Goal: Information Seeking & Learning: Learn about a topic

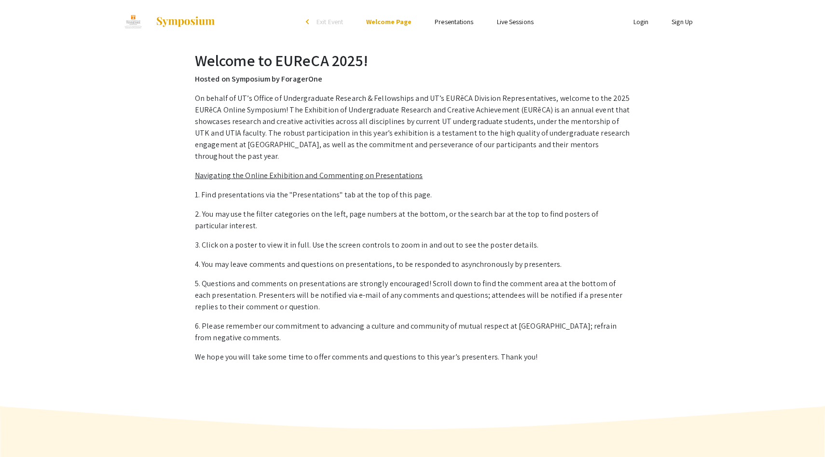
click at [445, 20] on link "Presentations" at bounding box center [454, 21] width 39 height 9
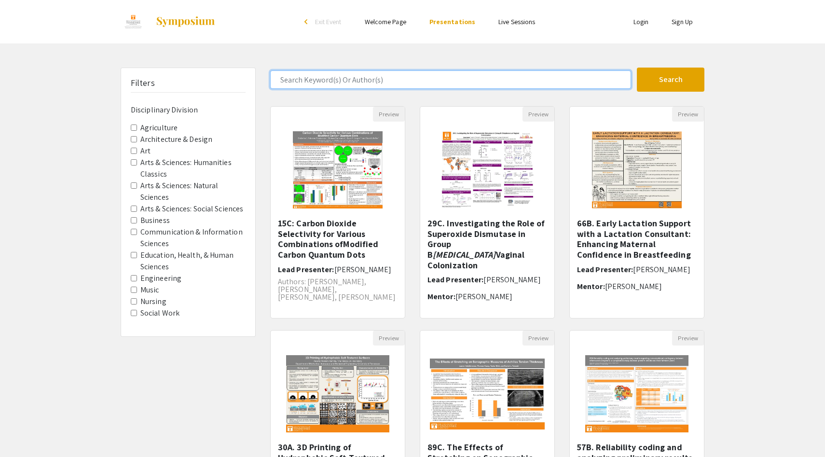
click at [380, 84] on input "Search Keyword(s) Or Author(s)" at bounding box center [450, 79] width 361 height 18
type input "[PERSON_NAME]"
click at [637, 68] on button "Search" at bounding box center [671, 80] width 68 height 24
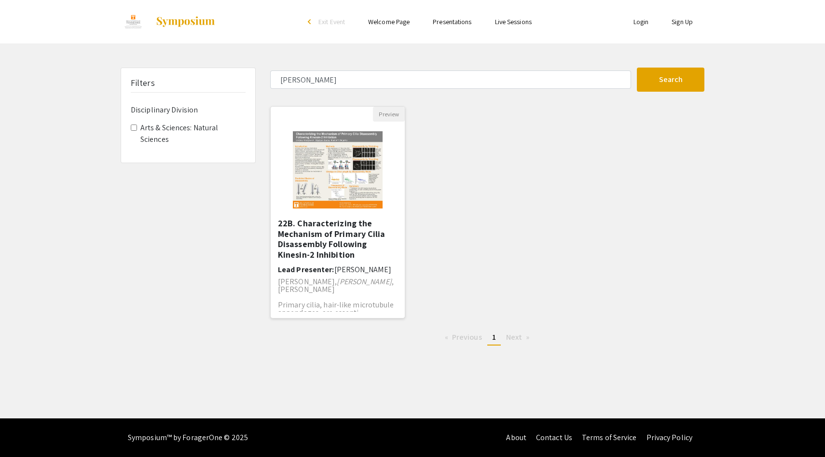
click at [337, 252] on h5 "22B. Characterizing the Mechanism of Primary Cilia Disassembly Following Kinesi…" at bounding box center [338, 238] width 120 height 41
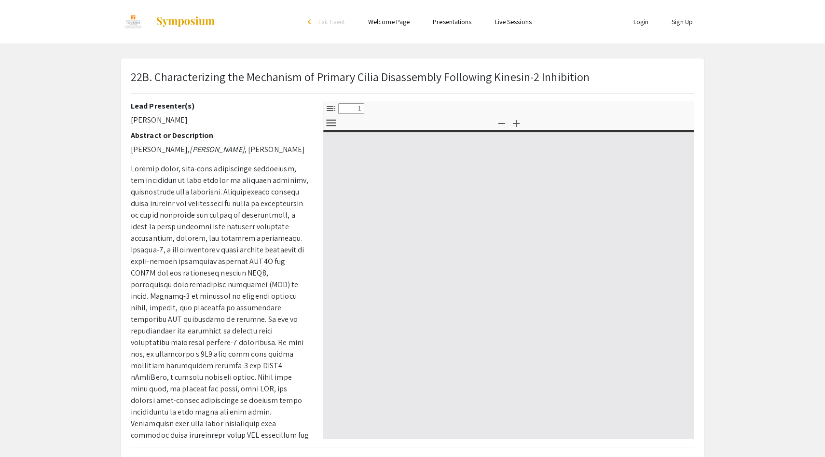
select select "custom"
type input "0"
select select "custom"
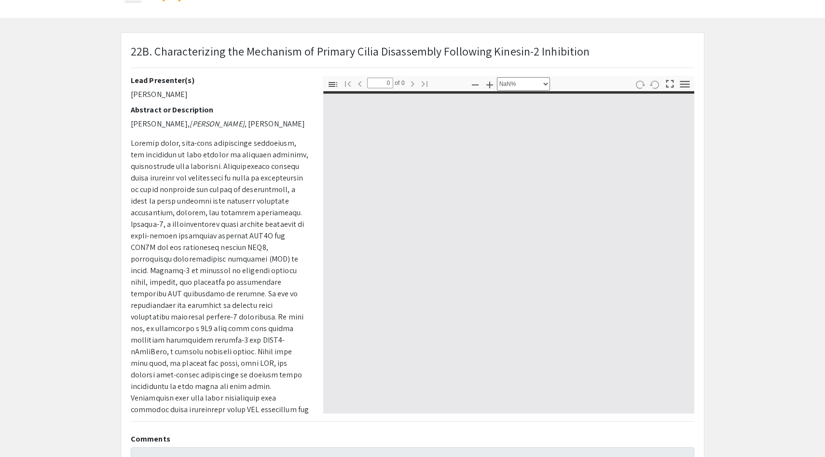
type input "1"
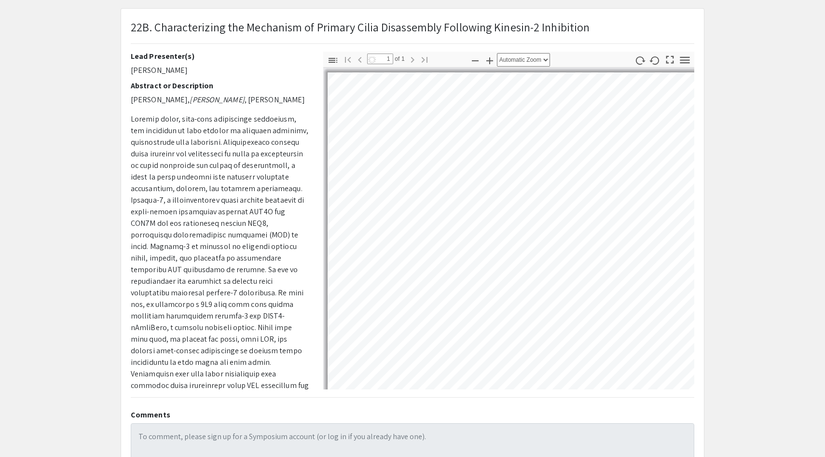
select select "auto"
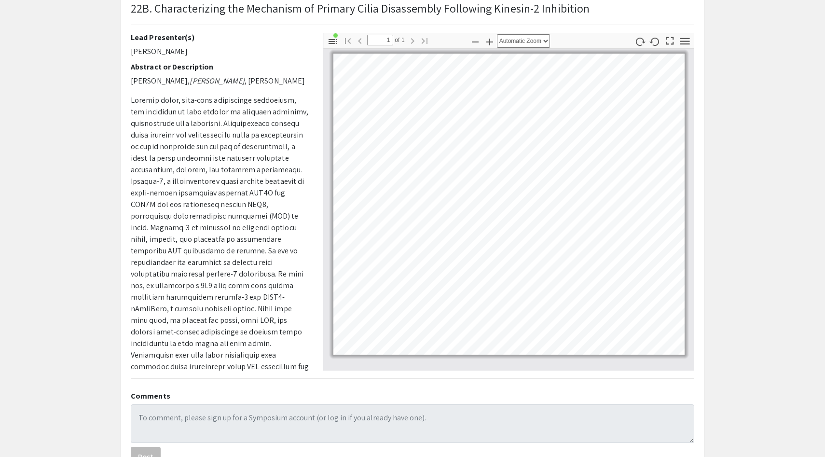
scroll to position [69, 0]
click at [134, 102] on p at bounding box center [220, 262] width 178 height 336
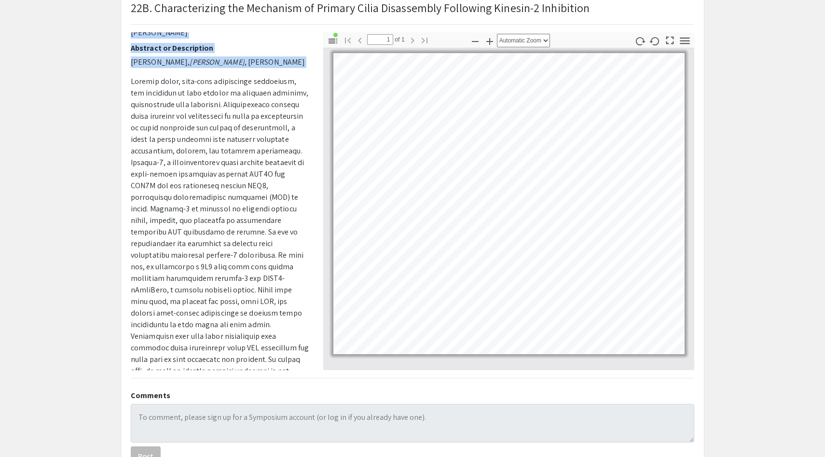
scroll to position [74, 0]
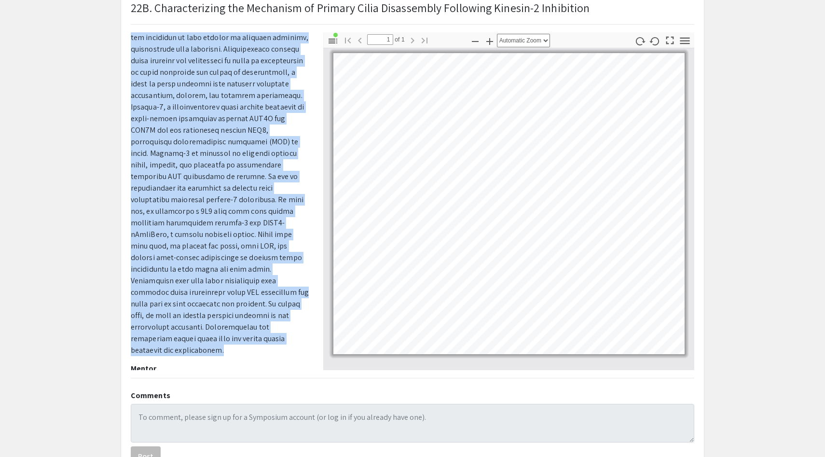
drag, startPoint x: 128, startPoint y: 98, endPoint x: 289, endPoint y: 324, distance: 276.7
click at [289, 324] on div "Lead Presenter(s) Madison Burke Abstract or Description Lindsey Margewich, Madi…" at bounding box center [220, 201] width 192 height 338
copy p "Primary cilia, hair-like microtubule appendages, are essential in many aspects …"
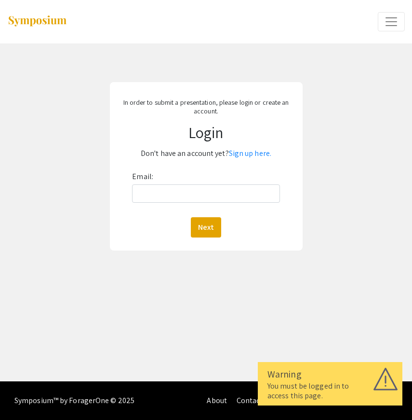
click at [381, 31] on button "Expand or Collapse Menu" at bounding box center [391, 21] width 27 height 19
click at [174, 197] on input "Email:" at bounding box center [206, 193] width 148 height 18
type input "mburke31@vols.utk.edu"
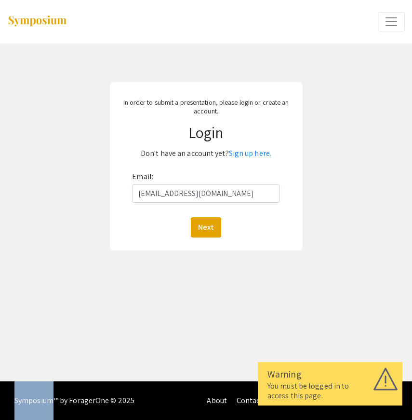
click at [223, 227] on div "Next" at bounding box center [206, 227] width 148 height 20
click at [208, 227] on button "Next" at bounding box center [206, 227] width 30 height 20
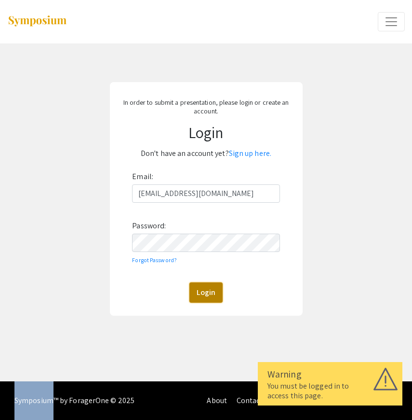
click at [205, 293] on button "Login" at bounding box center [206, 292] width 33 height 20
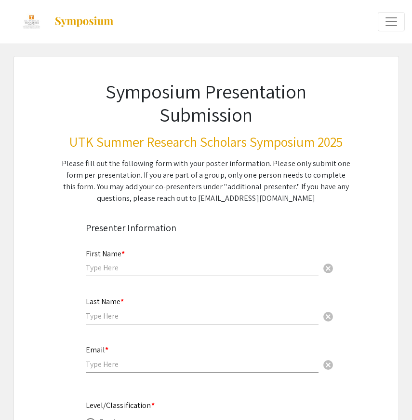
click at [385, 23] on span "Expand or Collapse Menu" at bounding box center [391, 21] width 14 height 14
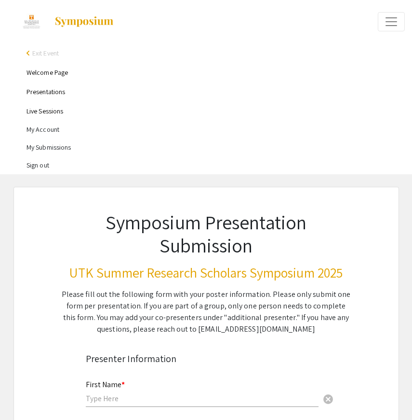
click at [54, 96] on link "Presentations" at bounding box center [46, 91] width 39 height 9
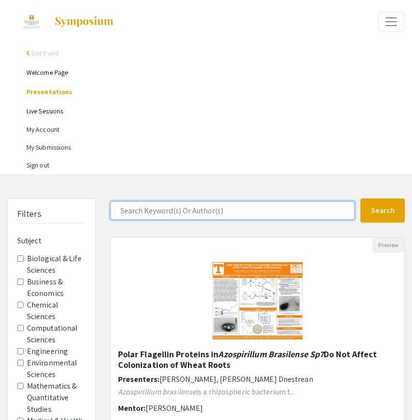
click at [162, 215] on input "Search Keyword(s) Or Author(s)" at bounding box center [232, 210] width 245 height 18
type input "[PERSON_NAME]"
click at [361, 198] on button "Search" at bounding box center [383, 210] width 44 height 24
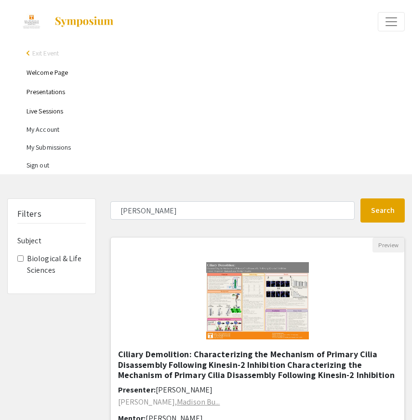
click at [204, 363] on h5 "Ciliary Demolition: Characterizing the Mechanism of Primary Cilia Disassembly F…" at bounding box center [257, 364] width 279 height 31
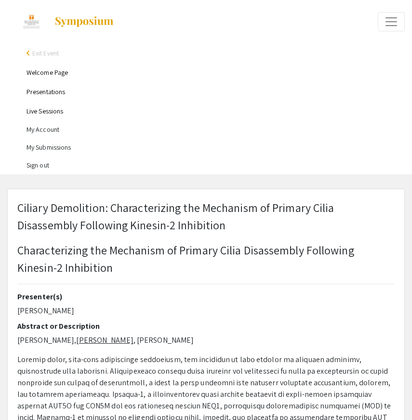
select select "custom"
type input "0"
select select "custom"
type input "1"
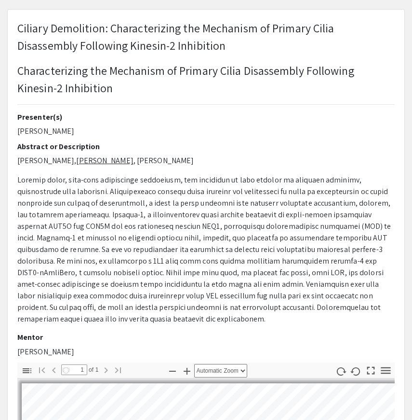
select select "auto"
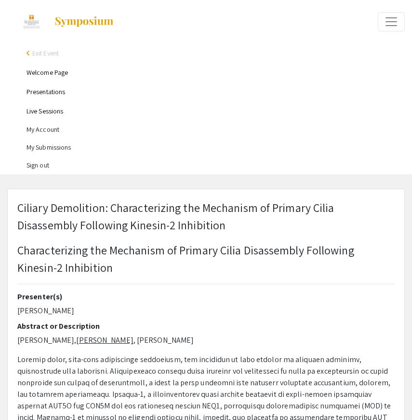
click at [48, 70] on link "Welcome Page" at bounding box center [47, 72] width 41 height 9
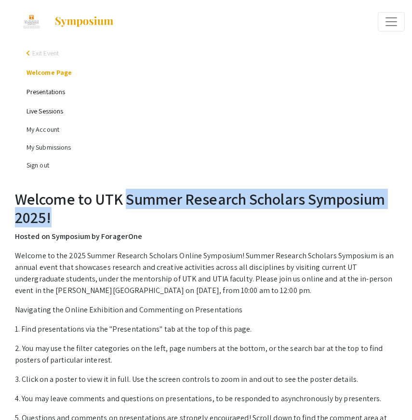
drag, startPoint x: 128, startPoint y: 200, endPoint x: 81, endPoint y: 216, distance: 49.6
click at [79, 217] on h2 "Welcome to UTK Summer Research Scholars Symposium 2025!" at bounding box center [206, 208] width 383 height 37
drag, startPoint x: 95, startPoint y: 199, endPoint x: 44, endPoint y: 219, distance: 54.2
click at [44, 219] on h2 "Welcome to UTK Summer Research Scholars Symposium 2025!" at bounding box center [206, 208] width 383 height 37
copy h2 "UTK Summer Research Scholars Symposium 2025"
